Goal: Task Accomplishment & Management: Manage account settings

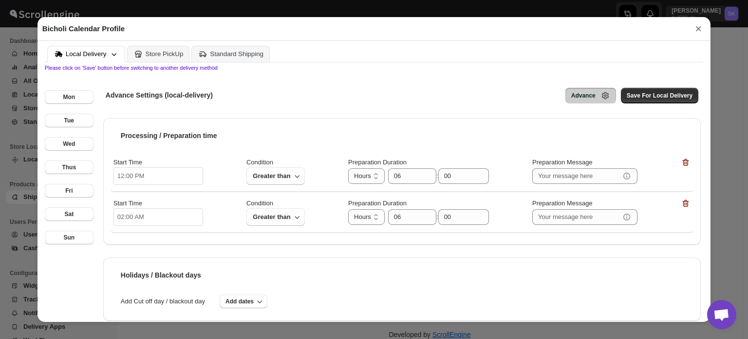
scroll to position [244, 0]
click at [405, 181] on input "06" at bounding box center [405, 176] width 34 height 16
drag, startPoint x: 396, startPoint y: 176, endPoint x: 404, endPoint y: 180, distance: 9.0
click at [404, 180] on input "06" at bounding box center [405, 176] width 34 height 16
click at [657, 97] on span "Save For Local Delivery" at bounding box center [660, 96] width 66 height 8
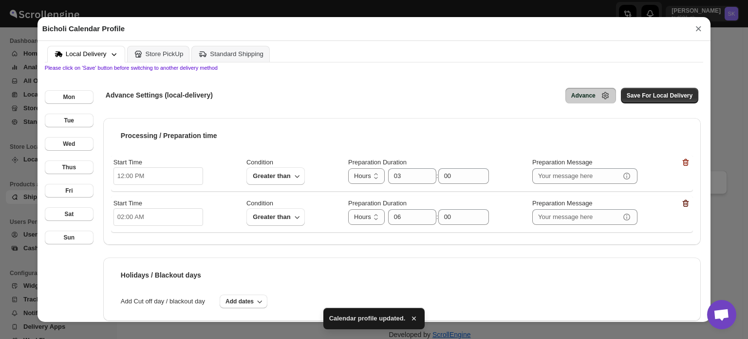
click at [683, 202] on icon "button" at bounding box center [686, 202] width 6 height 7
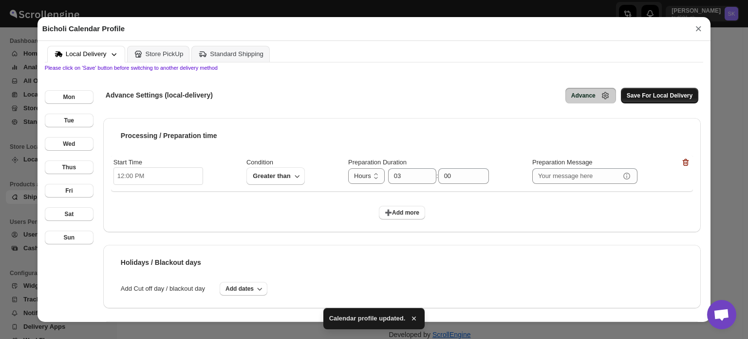
click at [628, 101] on button "Save For Local Delivery" at bounding box center [659, 96] width 77 height 16
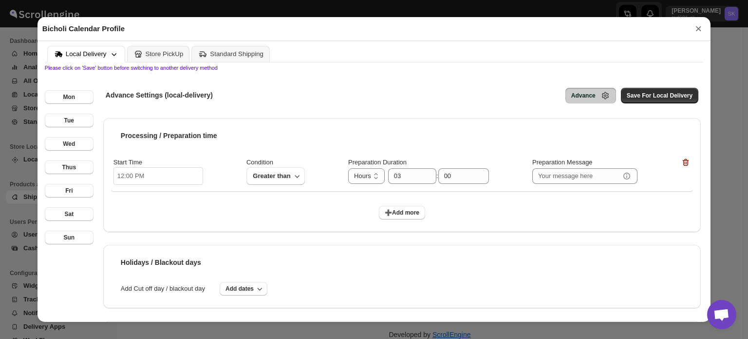
click at [298, 181] on icon "button" at bounding box center [297, 176] width 10 height 10
click at [400, 177] on input "03" at bounding box center [405, 176] width 34 height 16
drag, startPoint x: 409, startPoint y: 182, endPoint x: 377, endPoint y: 179, distance: 32.8
click at [377, 179] on div "Hours Days Hours 03 : 00" at bounding box center [418, 176] width 141 height 16
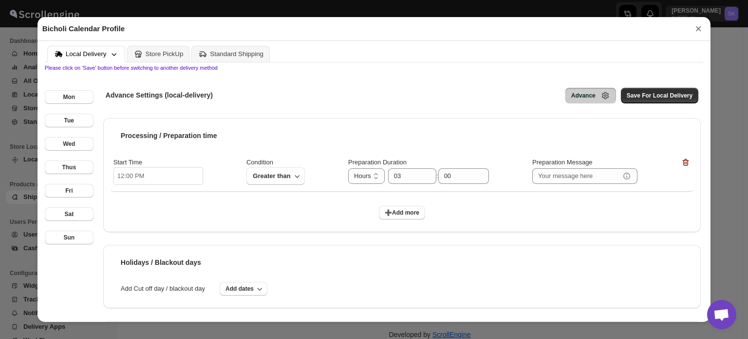
type input "01"
click at [525, 183] on div "Start Time 12:00 PM Condition Greater than Preparation Duration Hours Days Hour…" at bounding box center [402, 171] width 577 height 29
click at [668, 98] on span "Save For Local Delivery" at bounding box center [660, 96] width 66 height 8
click at [664, 99] on span "Save For Local Delivery" at bounding box center [660, 96] width 66 height 8
click at [400, 207] on button "➕Add more" at bounding box center [402, 213] width 46 height 14
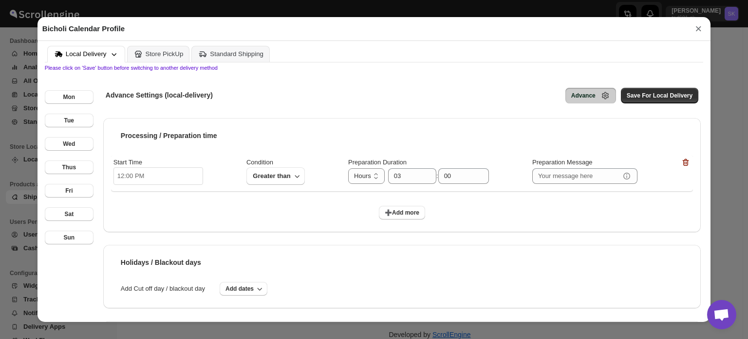
click span "Greater than"
click select "Hours Days"
select select "HOUR"
click select "Hours Days"
click input "number"
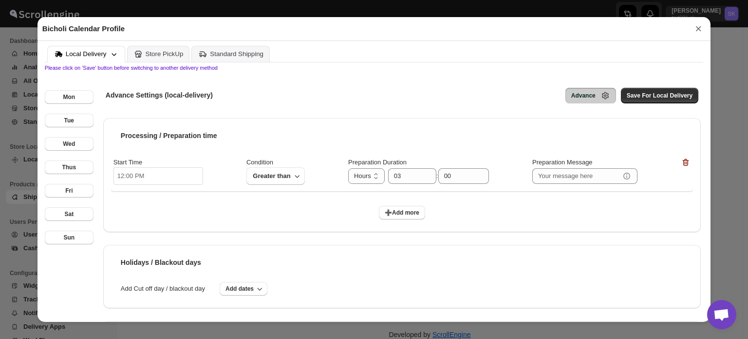
type input "01"
type input "00"
click input "00"
click at [647, 96] on span "Save For Local Delivery" at bounding box center [660, 96] width 66 height 8
click input "12:00 AM"
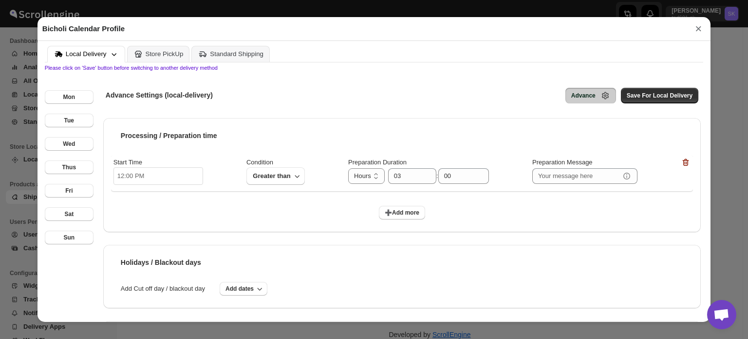
click li "03"
type input "03:00 AM"
click li "PM"
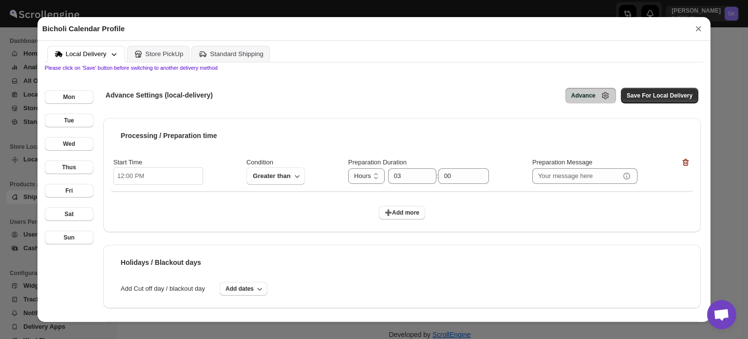
type input "03:00 PM"
click div "Start Time 03:00 PM Condition Greater than Preparation Duration Hours Days Hour…"
click at [648, 95] on span "Save For Local Delivery" at bounding box center [660, 96] width 66 height 8
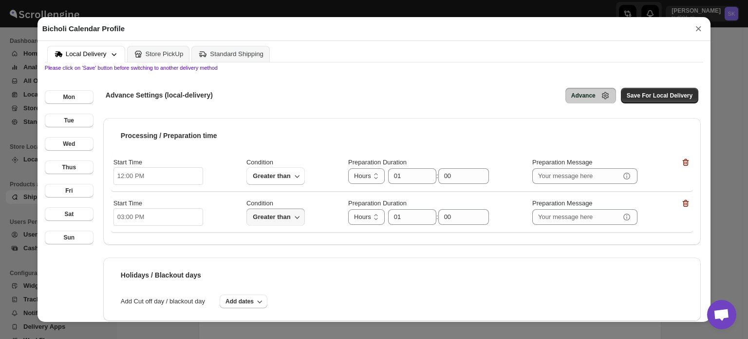
scroll to position [244, 0]
click at [683, 162] on icon "button" at bounding box center [686, 161] width 6 height 7
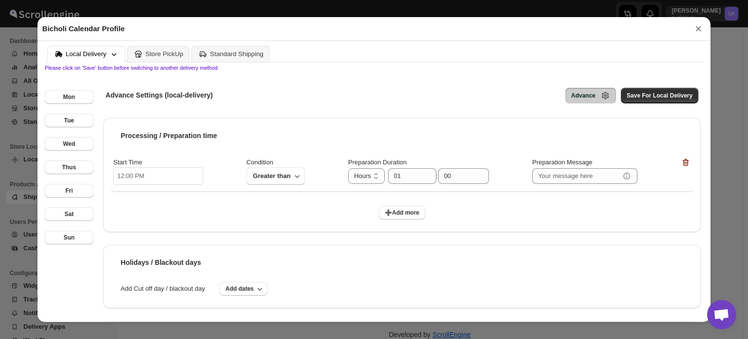
click at [168, 171] on input "12:00 PM" at bounding box center [159, 176] width 90 height 18
click at [125, 223] on li "03" at bounding box center [127, 226] width 27 height 12
type input "03:00 PM"
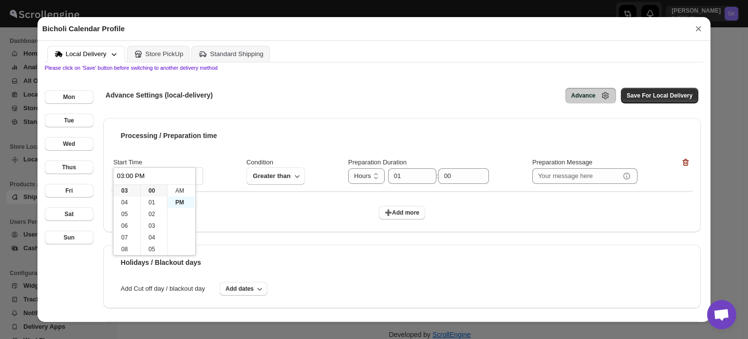
click at [183, 200] on li "PM" at bounding box center [181, 202] width 27 height 12
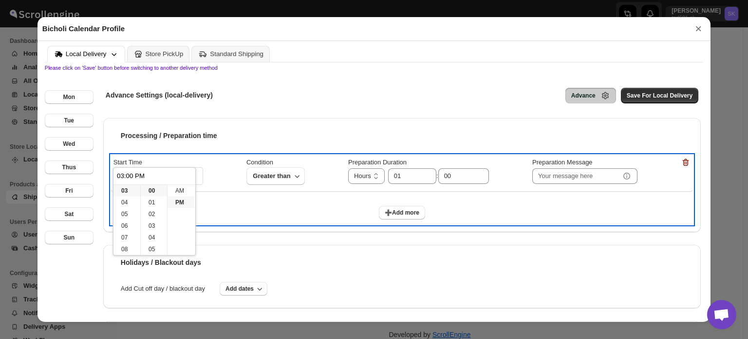
click at [236, 160] on div "Start Time 03:00 PM Condition Greater than Preparation Duration Hours Days Hour…" at bounding box center [402, 171] width 577 height 29
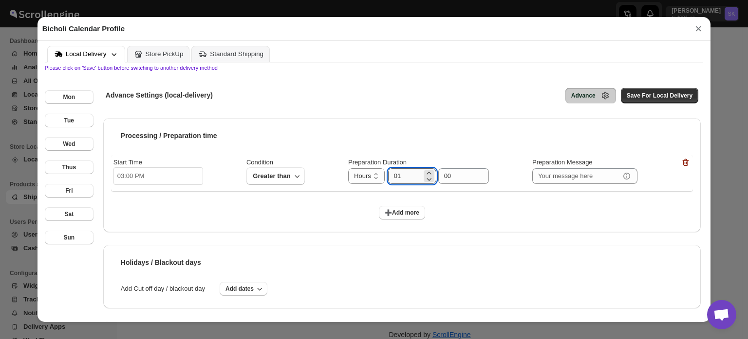
click at [419, 178] on input "01" at bounding box center [405, 176] width 34 height 16
click at [568, 174] on input "text" at bounding box center [577, 176] width 88 height 16
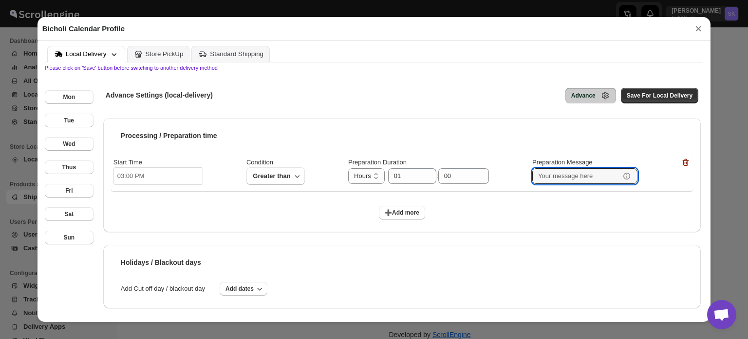
paste input "Orders for 3–6 PM slot must be placed before 2 PM."
type input "Orders for 3–6 PM slot must be placed before 2 PM."
click at [657, 98] on span "Save For Local Delivery" at bounding box center [660, 96] width 66 height 8
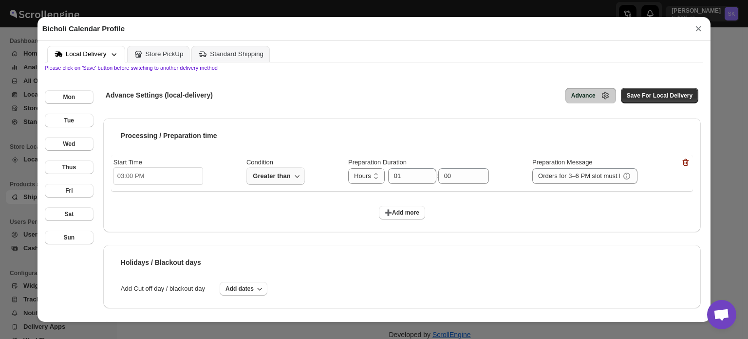
click at [261, 179] on span "Greater than" at bounding box center [271, 176] width 39 height 12
click at [266, 180] on span "Greater than" at bounding box center [271, 176] width 39 height 12
click at [134, 56] on icon at bounding box center [138, 54] width 10 height 10
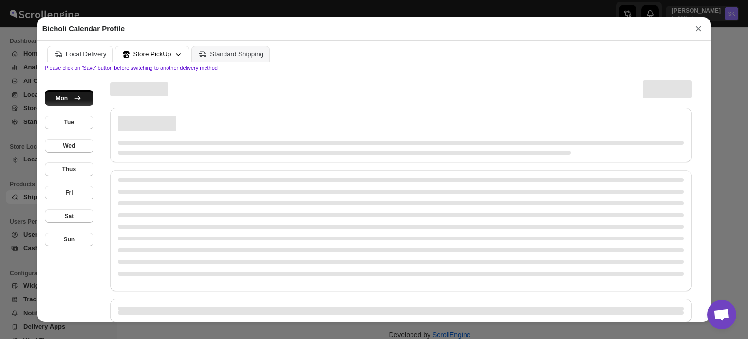
click at [73, 56] on div "Local Delivery" at bounding box center [86, 53] width 41 height 7
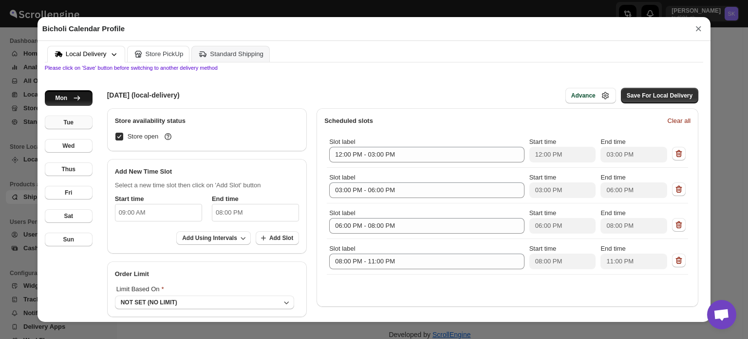
click at [75, 126] on button "Tue" at bounding box center [69, 122] width 48 height 14
click at [590, 99] on div "Advance" at bounding box center [583, 96] width 24 height 8
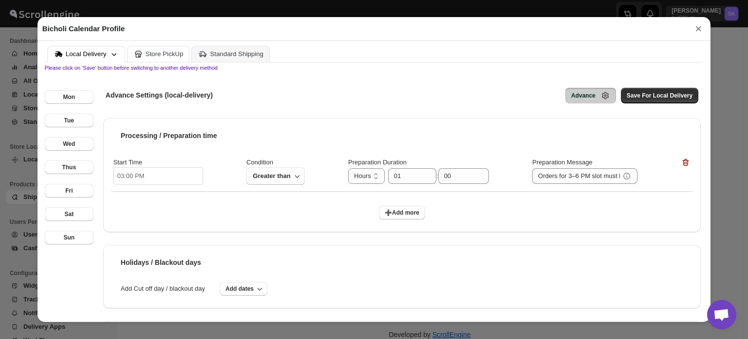
click at [55, 106] on div "Mon Tue Wed Thus Fri Sat Sun" at bounding box center [69, 224] width 49 height 307
click at [69, 96] on div "Mon" at bounding box center [69, 97] width 12 height 8
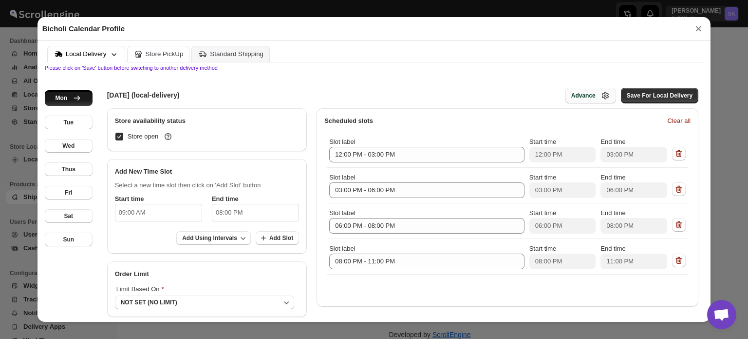
click at [601, 96] on icon "button" at bounding box center [606, 96] width 10 height 10
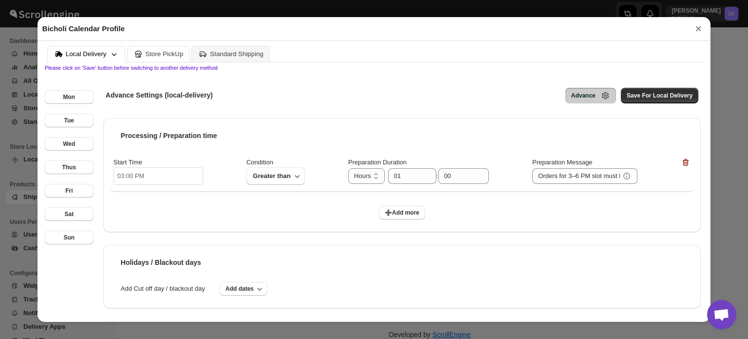
click at [723, 309] on span "Open chat" at bounding box center [722, 315] width 16 height 14
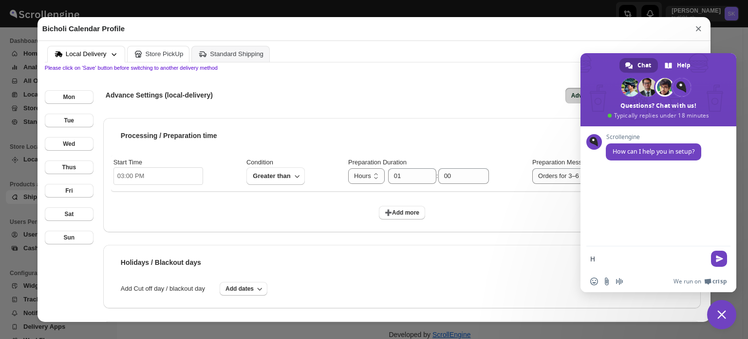
type textarea "Hi"
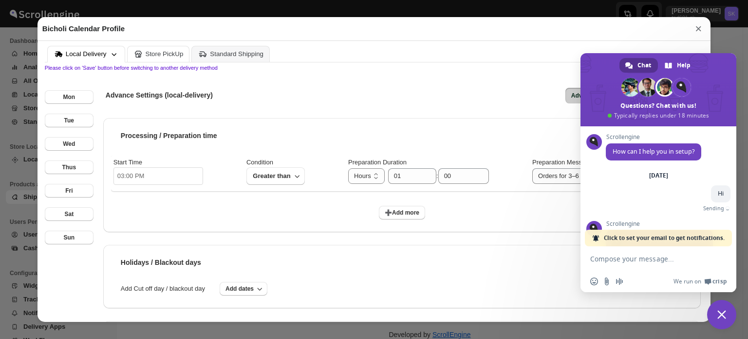
scroll to position [58, 0]
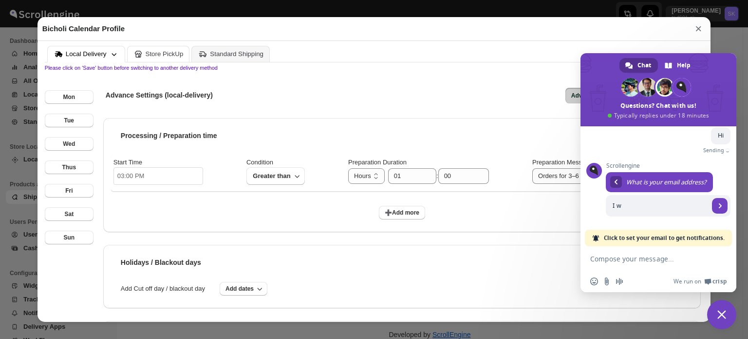
type input "I"
click at [647, 238] on span "Click to set your email to get notifications." at bounding box center [664, 237] width 121 height 17
type input "web@eagleeyedigital.io"
click at [716, 202] on span "Send" at bounding box center [720, 206] width 16 height 16
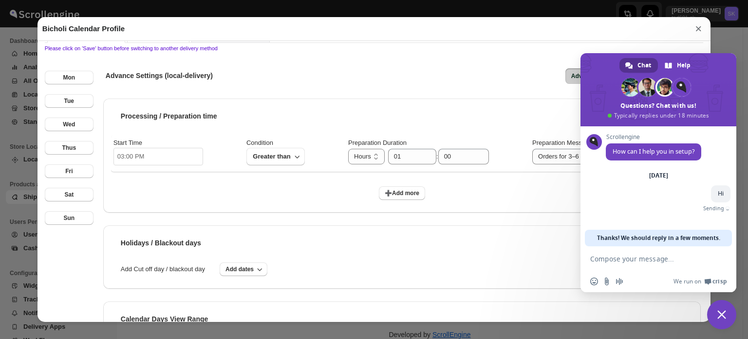
scroll to position [0, 0]
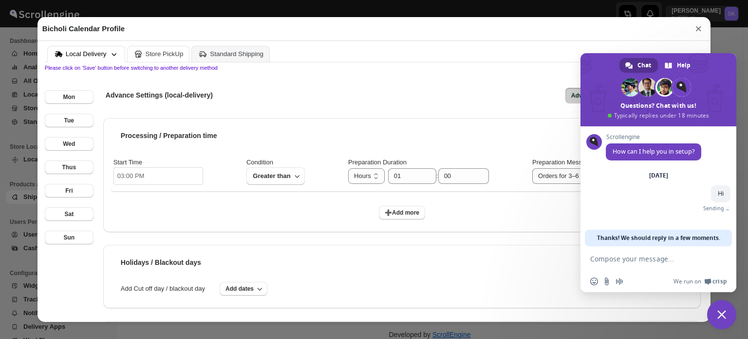
click at [160, 170] on input "03:00 PM" at bounding box center [159, 176] width 90 height 18
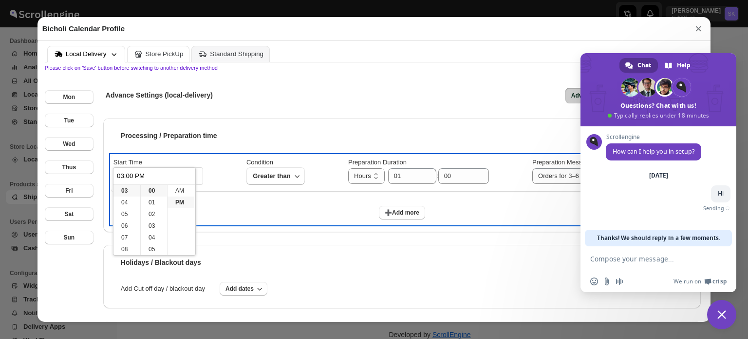
click at [216, 156] on div "Start Time 03:00 PM Condition Greater than Preparation Duration Hours Days Hour…" at bounding box center [402, 173] width 582 height 36
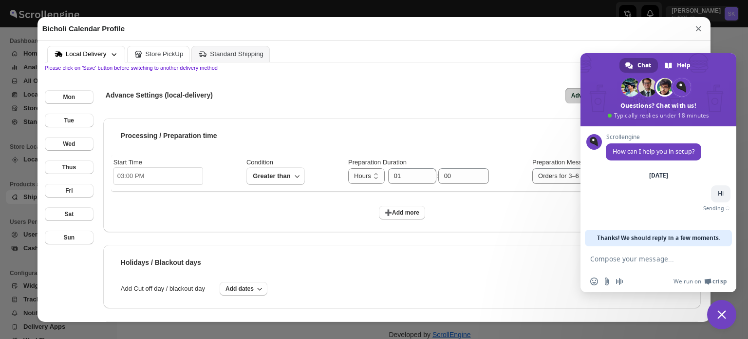
click at [154, 180] on input "03:00 PM" at bounding box center [159, 176] width 90 height 18
click at [672, 239] on span "Thanks! We should reply in a few moments." at bounding box center [658, 237] width 123 height 17
type textarea "hi"
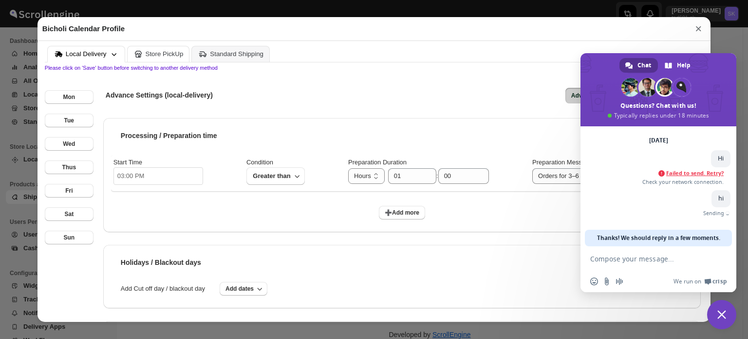
click at [137, 179] on input "03:00 PM" at bounding box center [159, 176] width 90 height 18
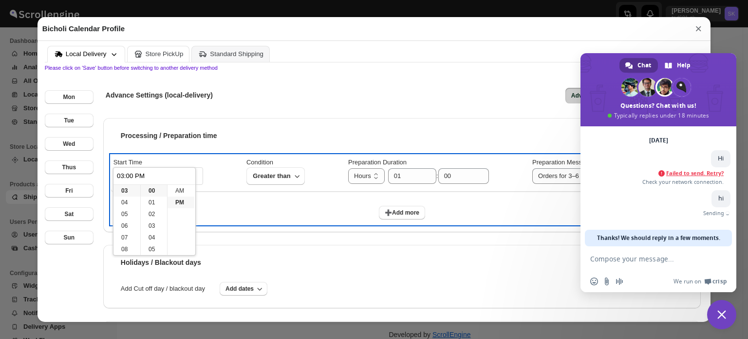
click at [312, 191] on div "Start Time 03:00 PM Condition Greater than Preparation Duration Hours Days Hour…" at bounding box center [402, 173] width 582 height 36
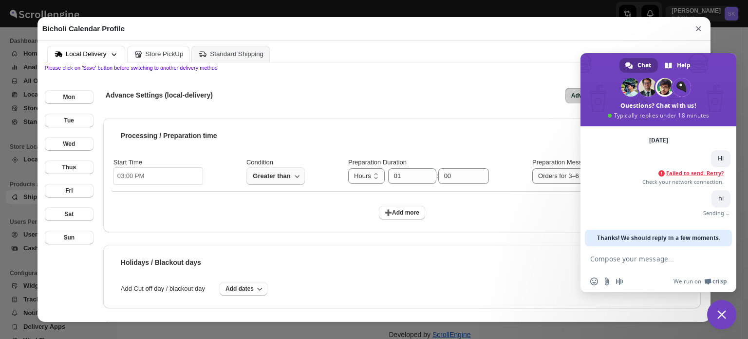
click at [270, 175] on span "Greater than" at bounding box center [271, 176] width 39 height 12
click at [271, 173] on span "Greater than" at bounding box center [271, 176] width 39 height 12
click at [132, 179] on input "03:00 PM" at bounding box center [159, 176] width 90 height 18
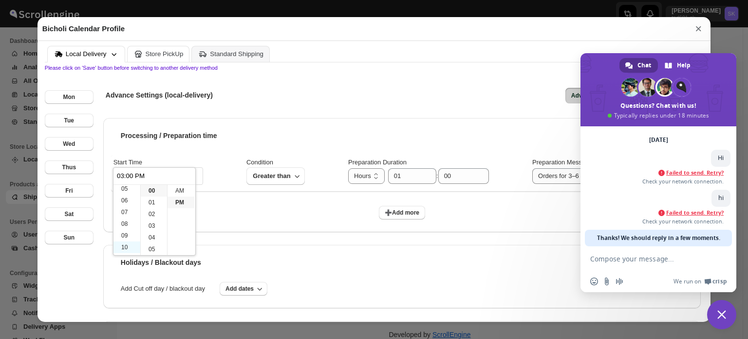
scroll to position [70, 0]
click at [127, 245] on li "11" at bounding box center [127, 249] width 27 height 12
type input "11:00 PM"
click at [179, 189] on li "AM" at bounding box center [181, 191] width 27 height 12
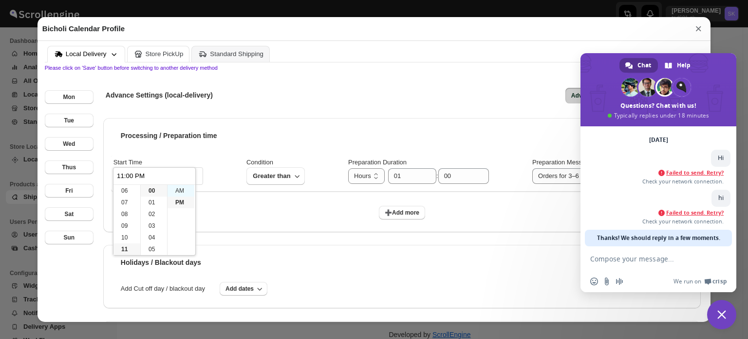
type input "11:00 AM"
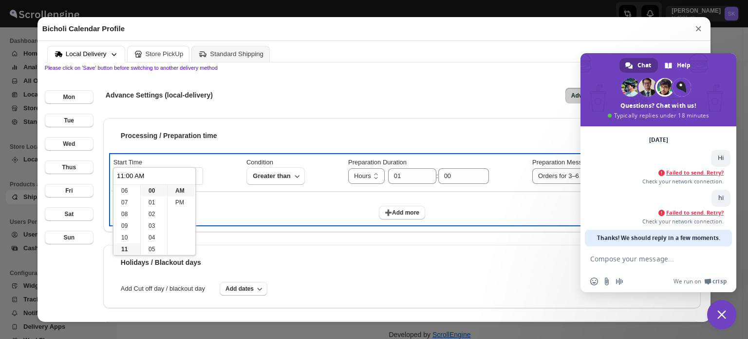
click at [412, 194] on div "Start Time 11:00 AM Condition Greater than Preparation Duration Hours Days Hour…" at bounding box center [402, 189] width 582 height 69
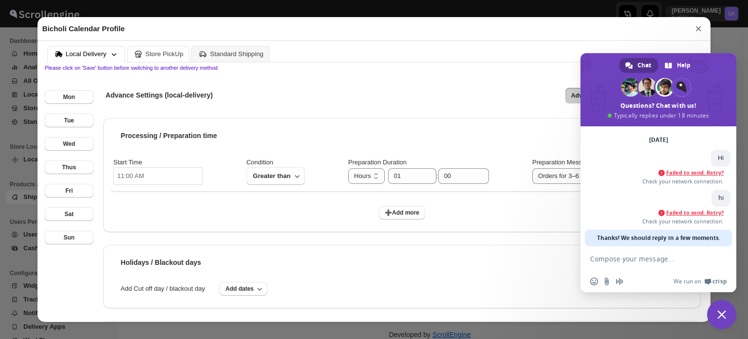
click at [723, 313] on span "Close chat" at bounding box center [722, 314] width 9 height 9
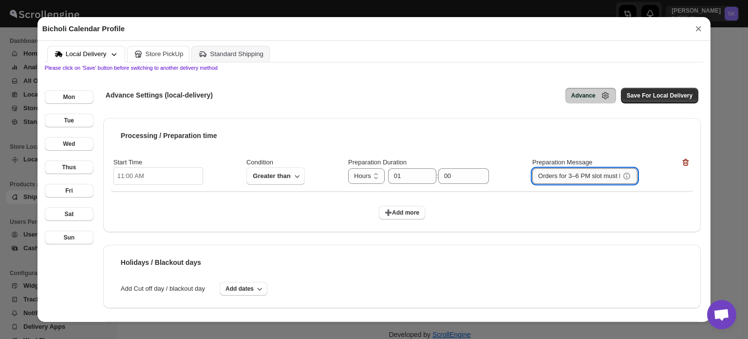
click at [585, 174] on input "Orders for 3–6 PM slot must be placed before 2 PM." at bounding box center [577, 176] width 88 height 16
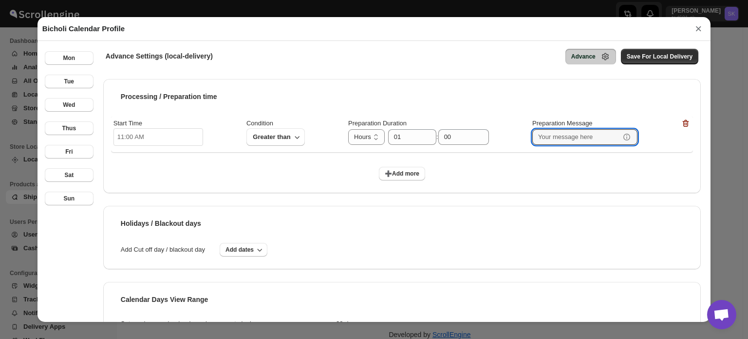
scroll to position [0, 0]
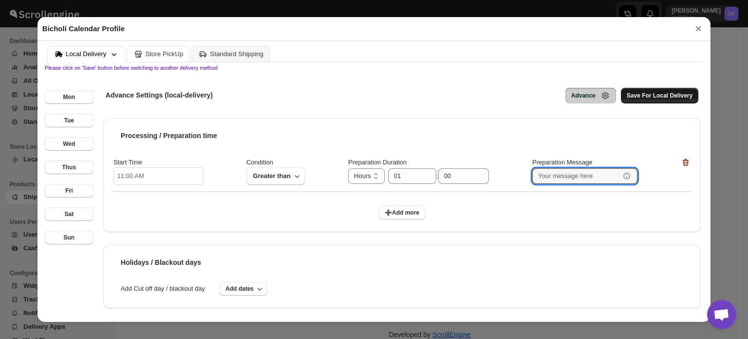
click at [632, 93] on button "Save For Local Delivery" at bounding box center [659, 96] width 77 height 16
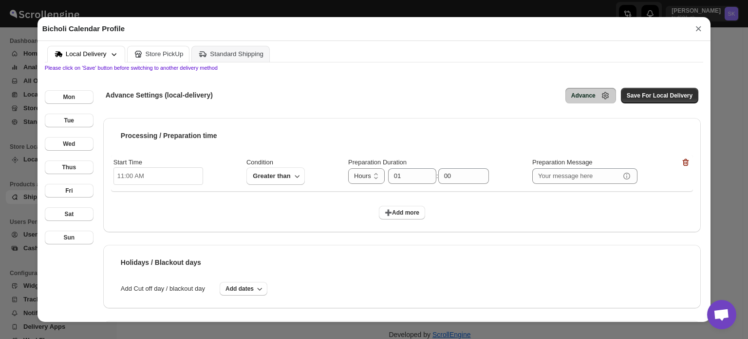
click at [406, 218] on button "➕Add more" at bounding box center [402, 213] width 46 height 14
select select "DAY"
click input "12:00 AM"
click li "02"
type input "02:00 AM"
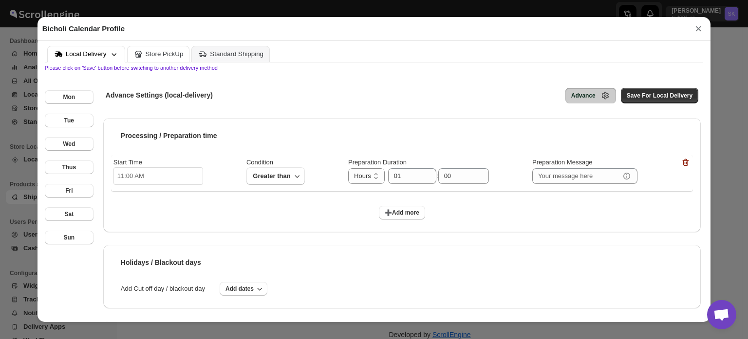
type input "02:00 AM"
click li "PM"
type input "02:00 PM"
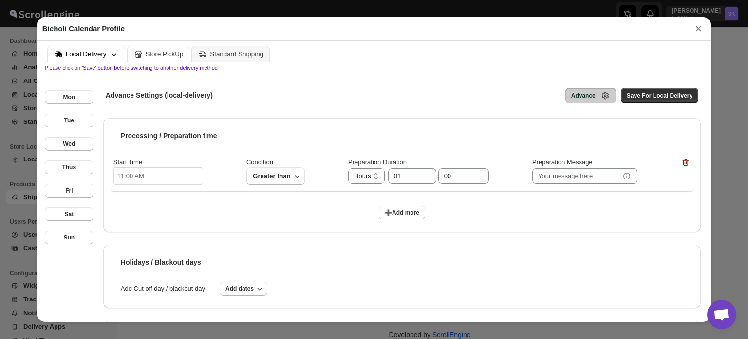
click at [256, 224] on div "Start Time 11:00 AM Condition Greater than Preparation Duration Hours Days Hour…" at bounding box center [402, 189] width 582 height 69
click select "Hours Days"
select select "HOUR"
click select "Hours Days"
click input "number"
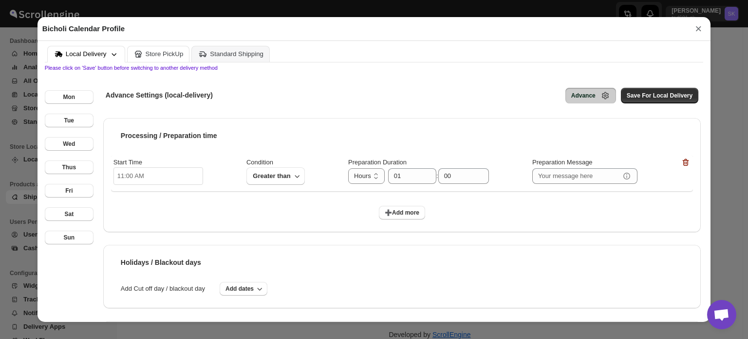
type input "01"
type input "00"
click at [449, 224] on div "Start Time 11:00 AM Condition Greater than Preparation Duration Hours Days Hour…" at bounding box center [402, 189] width 582 height 69
click at [645, 97] on span "Save For Local Delivery" at bounding box center [660, 96] width 66 height 8
click input "02:00 PM"
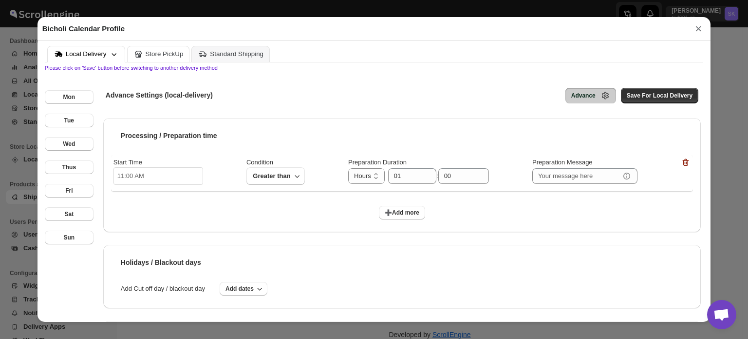
click at [148, 175] on input "11:00 AM" at bounding box center [159, 176] width 90 height 18
click li "06"
type input "06:00 AM"
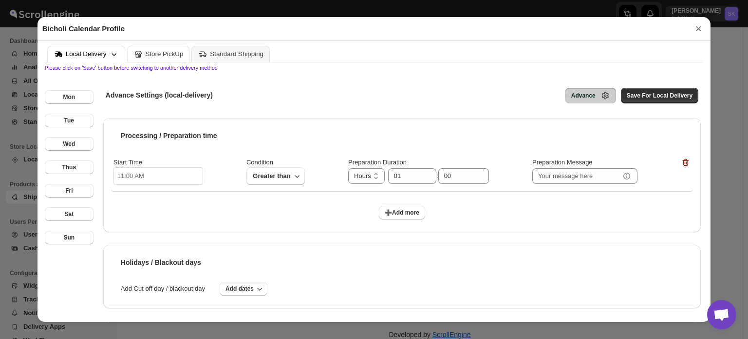
click li "PM"
type input "06:00 PM"
click at [220, 153] on div "Processing / Preparation time Start Time 06:00 PM Condition Greater than Prepar…" at bounding box center [402, 175] width 598 height 114
click at [409, 183] on input "01" at bounding box center [405, 176] width 34 height 16
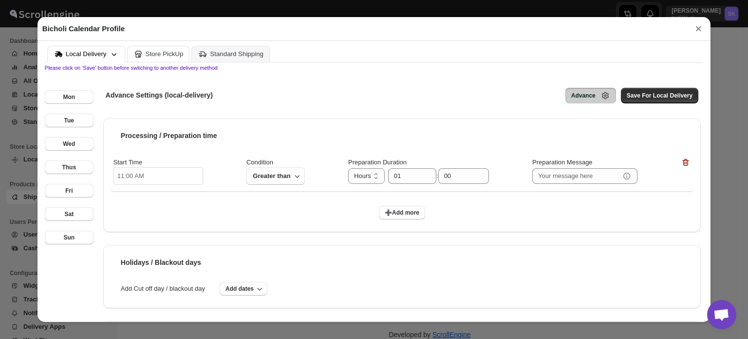
type input "02"
click at [350, 144] on div "Processing / Preparation time" at bounding box center [402, 135] width 582 height 19
click icon "button"
click at [646, 94] on span "Save For Local Delivery" at bounding box center [660, 96] width 66 height 8
